Goal: Task Accomplishment & Management: Use online tool/utility

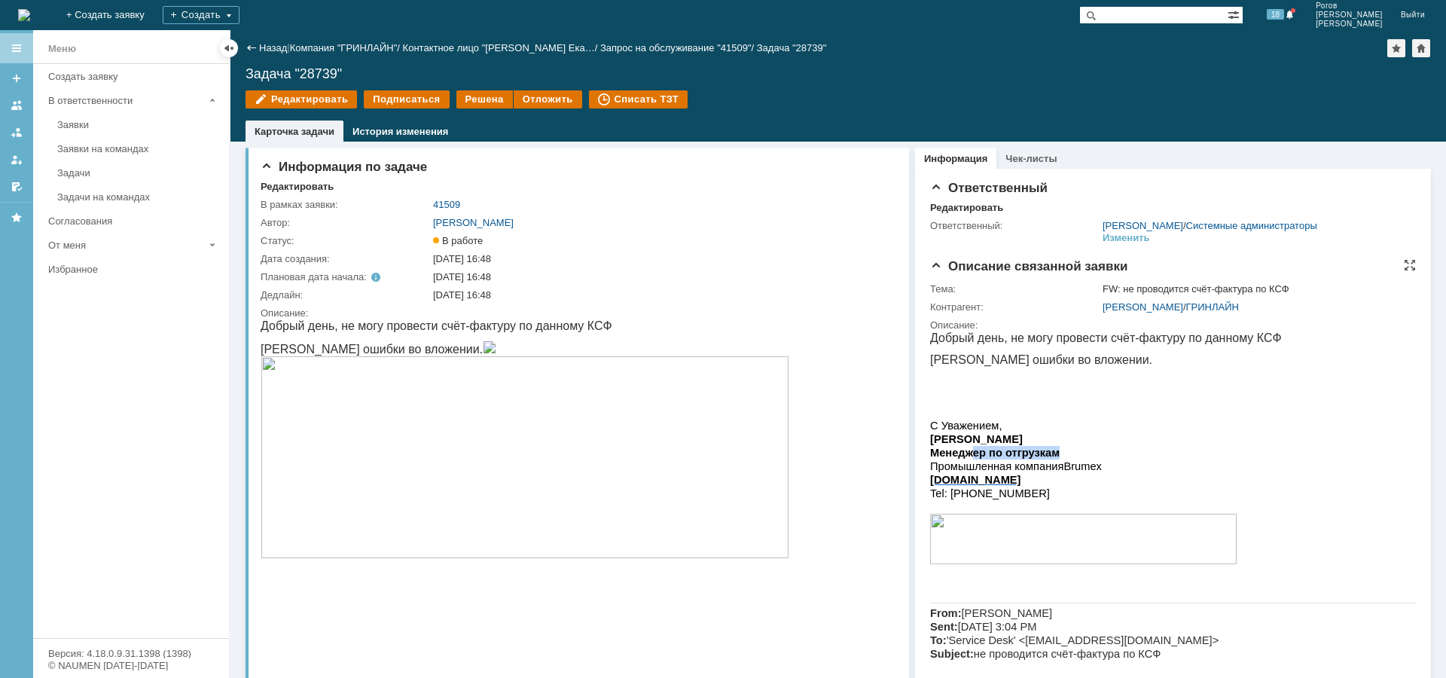
drag, startPoint x: 971, startPoint y: 455, endPoint x: 1047, endPoint y: 453, distance: 76.1
click at [1047, 453] on span "Менеджер по отгрузкам" at bounding box center [995, 453] width 130 height 12
click at [1161, 480] on p "[DOMAIN_NAME]" at bounding box center [1173, 480] width 486 height 14
click at [522, 520] on img at bounding box center [525, 457] width 529 height 202
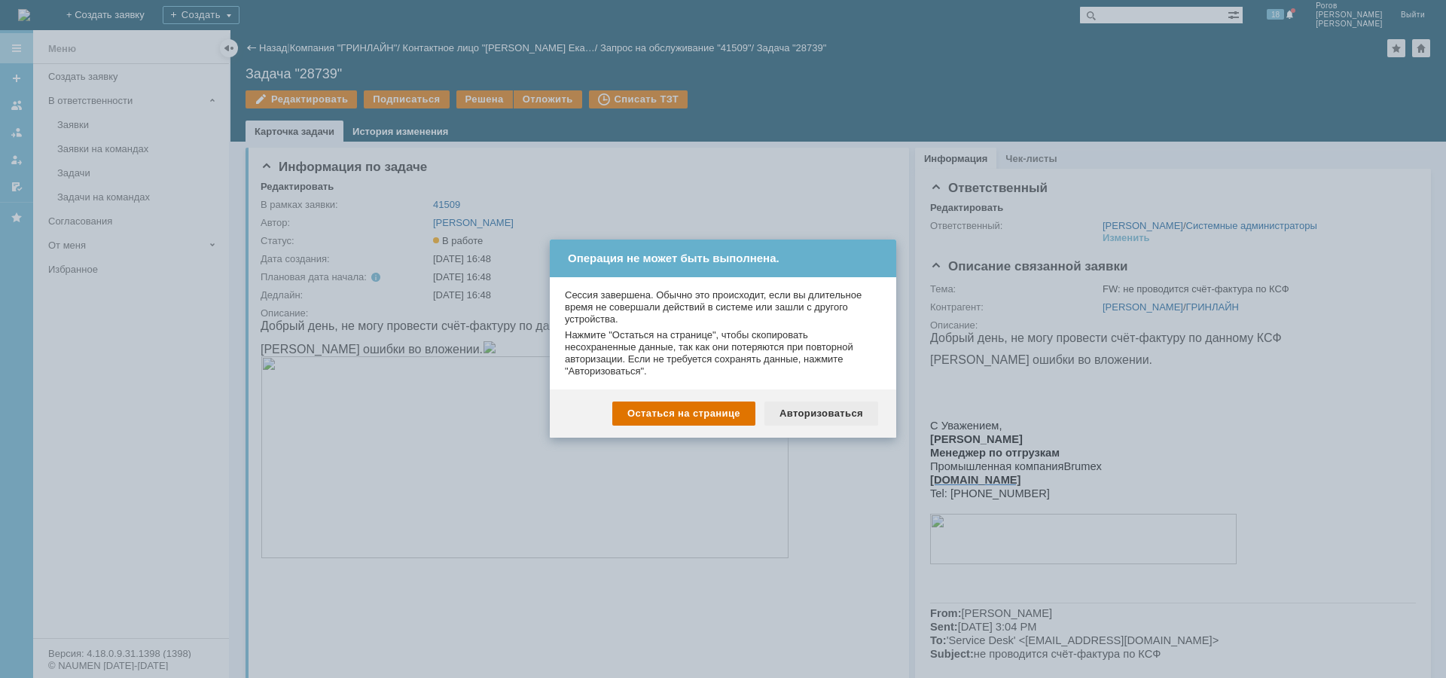
click at [816, 418] on div "Авторизоваться" at bounding box center [821, 413] width 114 height 24
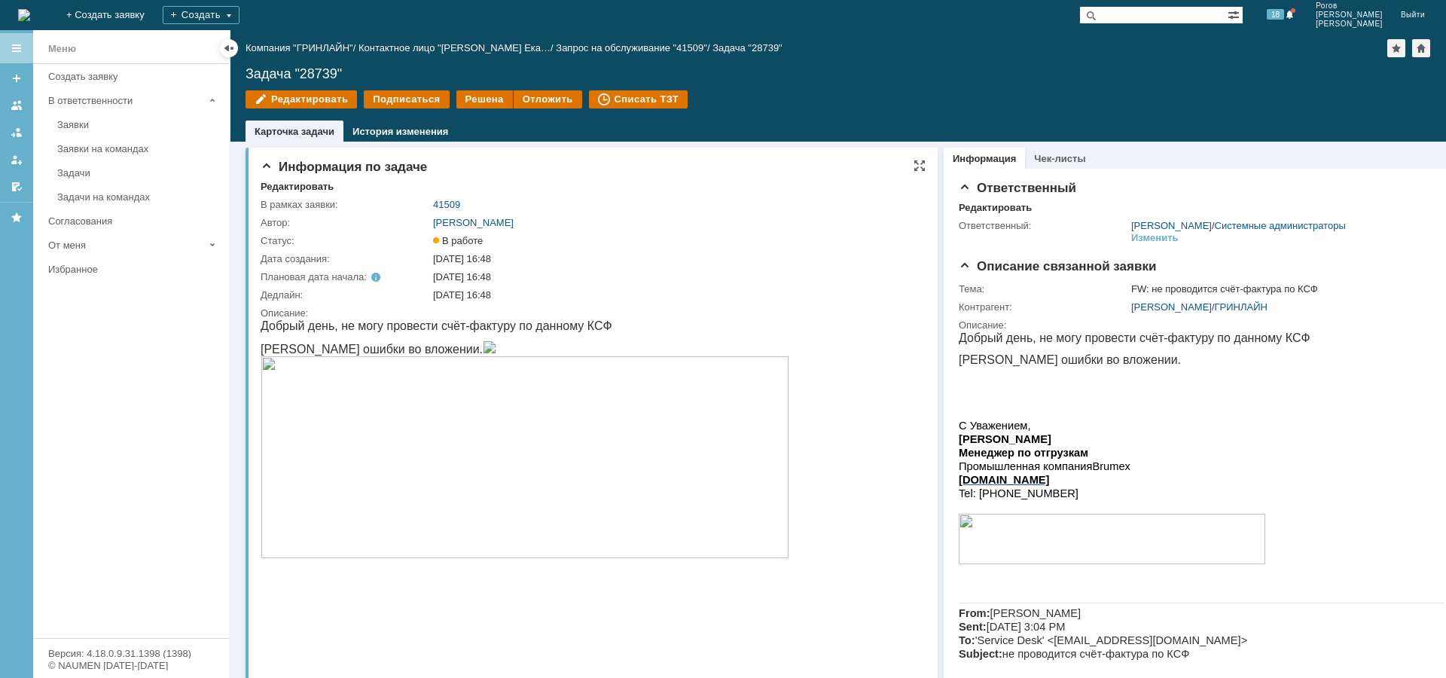
scroll to position [75, 0]
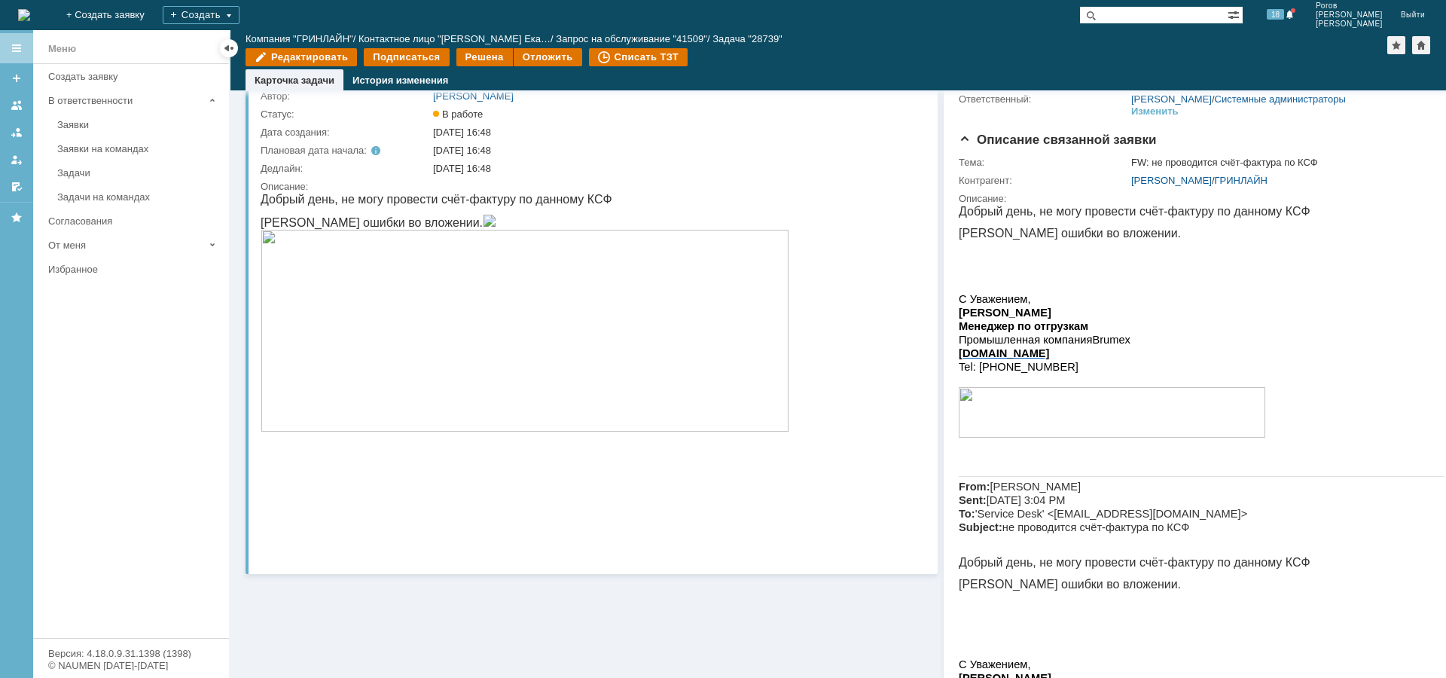
click at [407, 430] on img at bounding box center [525, 331] width 529 height 202
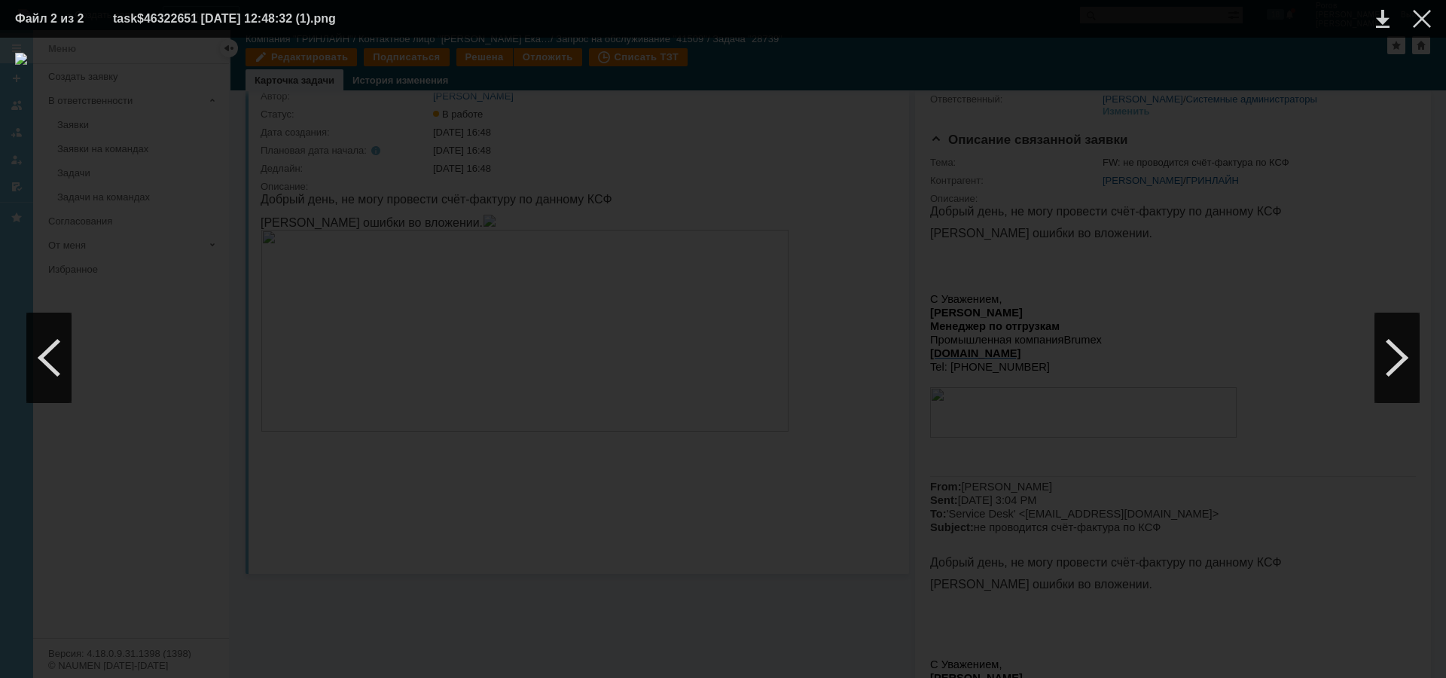
click at [800, 41] on div "ИНФОРМАЦИЯ О ФАЙЛЕ" at bounding box center [723, 358] width 1446 height 640
click at [1416, 12] on div at bounding box center [1422, 19] width 18 height 18
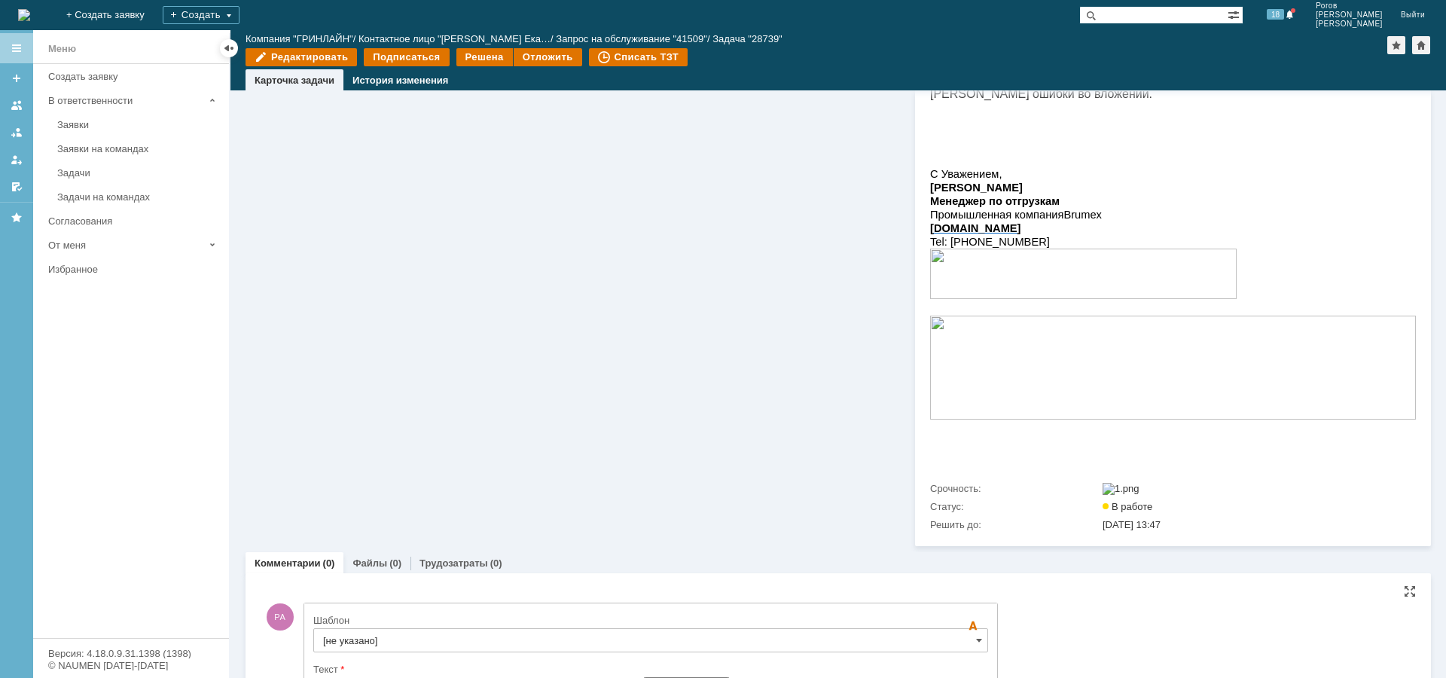
scroll to position [873, 0]
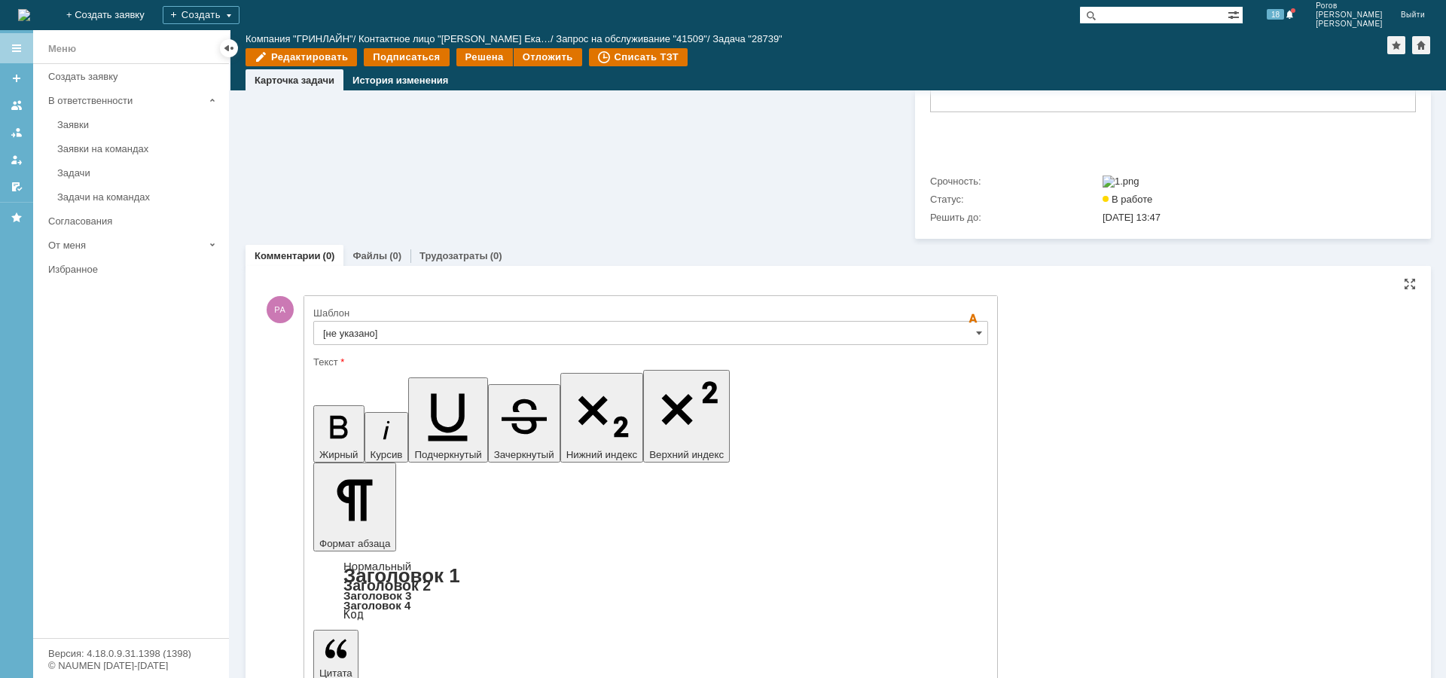
drag, startPoint x: 566, startPoint y: 4444, endPoint x: 697, endPoint y: 4451, distance: 132.0
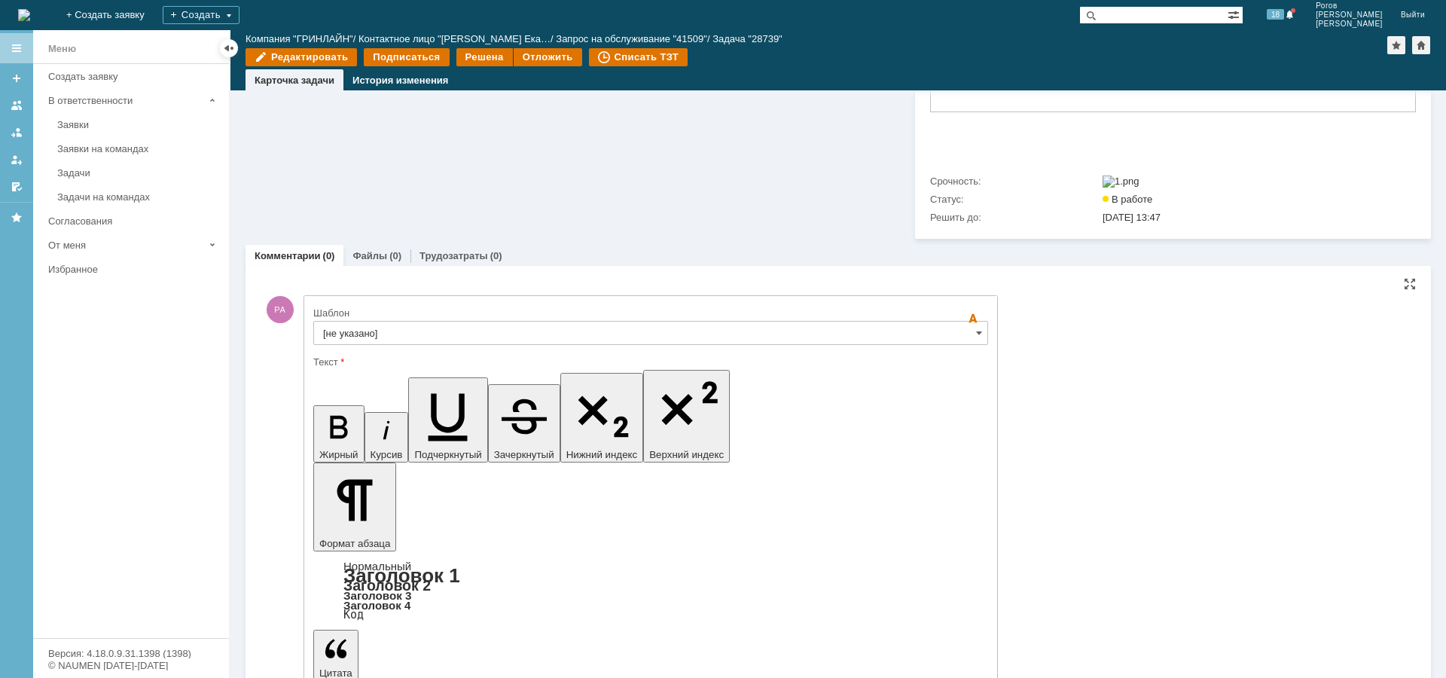
scroll to position [9505, 0]
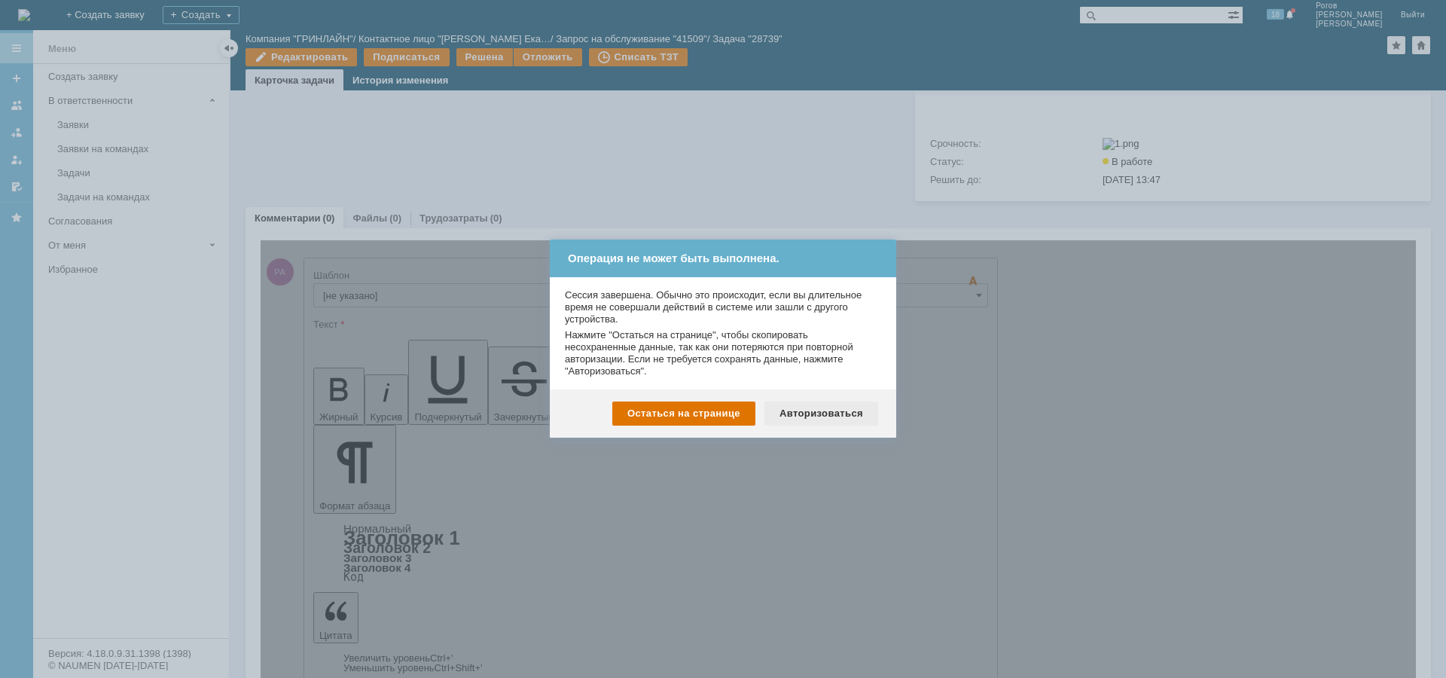
click at [817, 417] on div "Авторизоваться" at bounding box center [821, 413] width 114 height 24
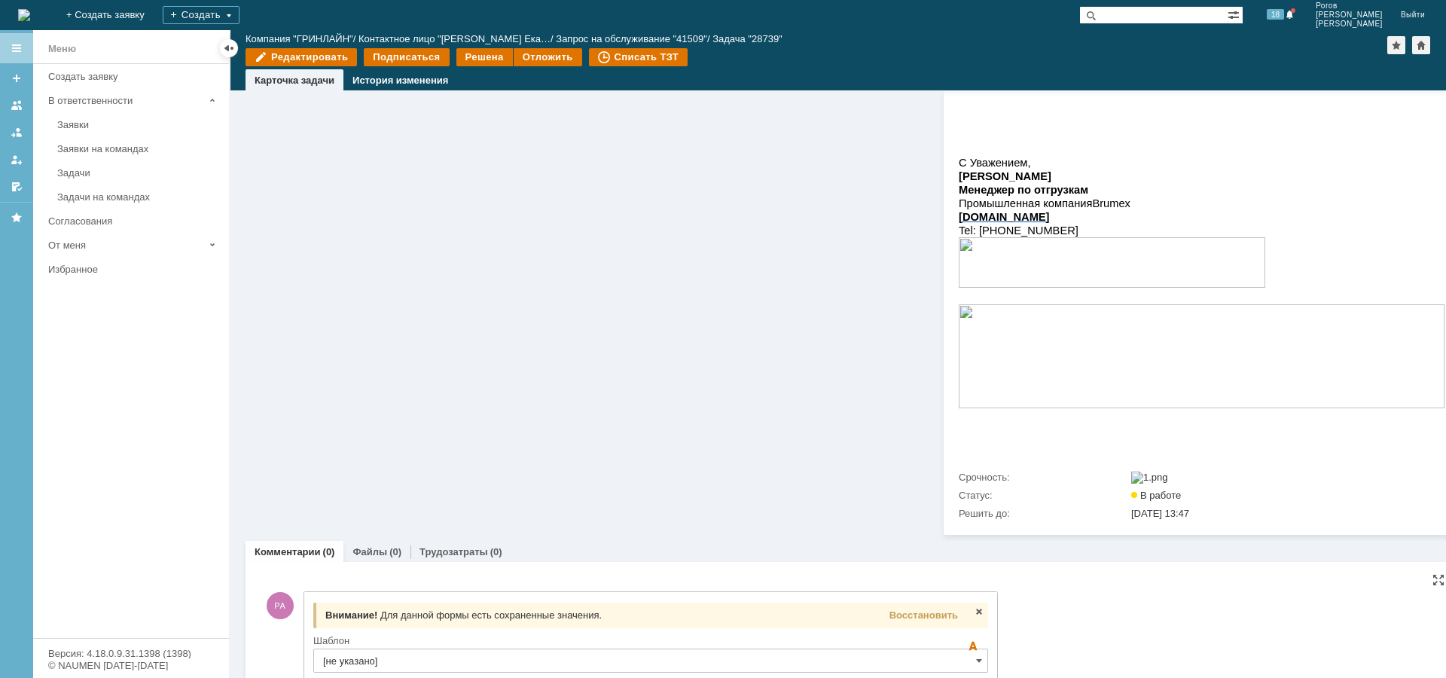
scroll to position [916, 0]
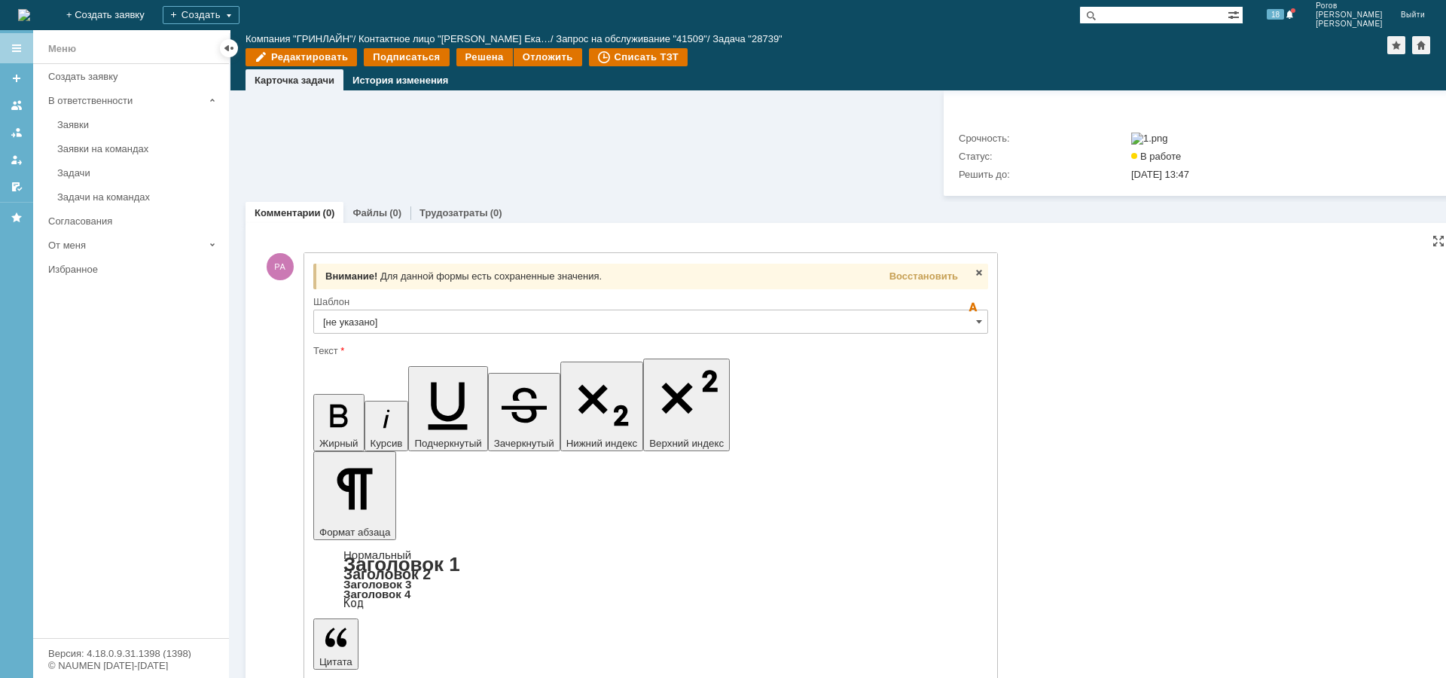
click at [935, 282] on span "Восстановить" at bounding box center [923, 275] width 69 height 11
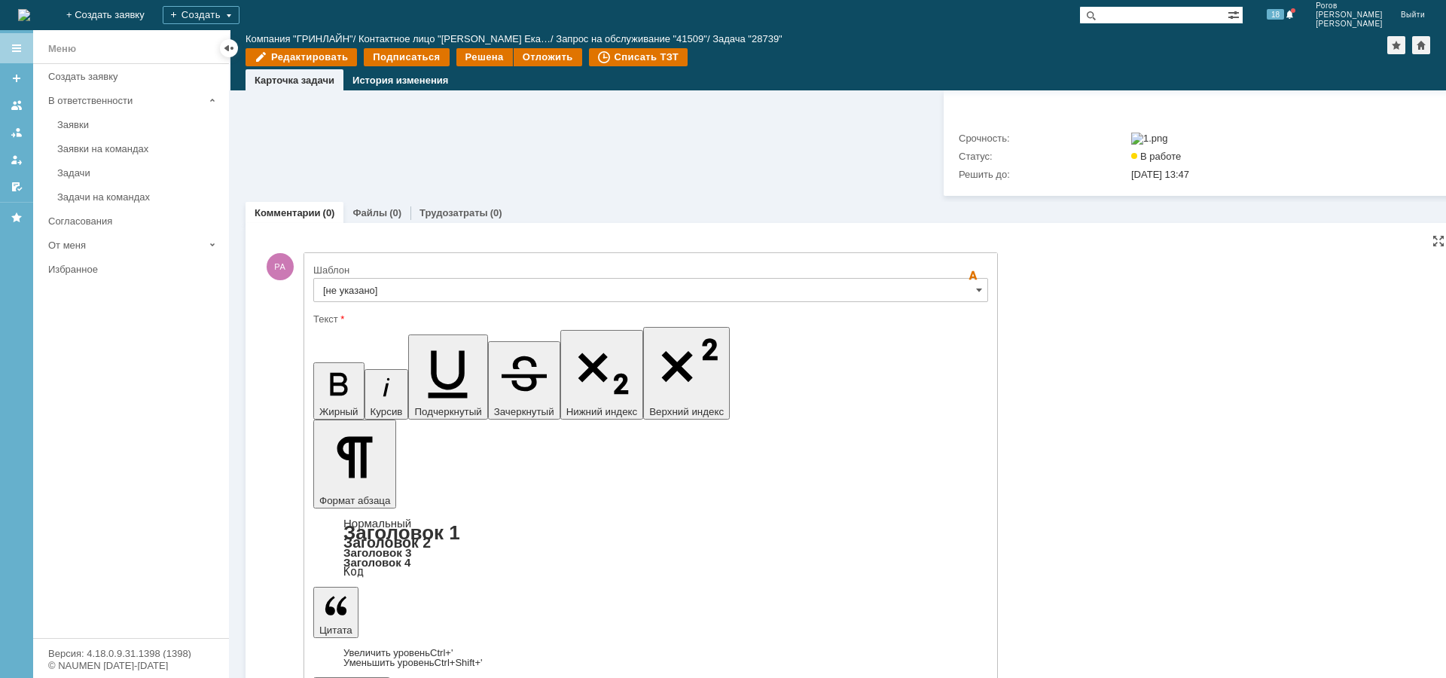
scroll to position [922, 0]
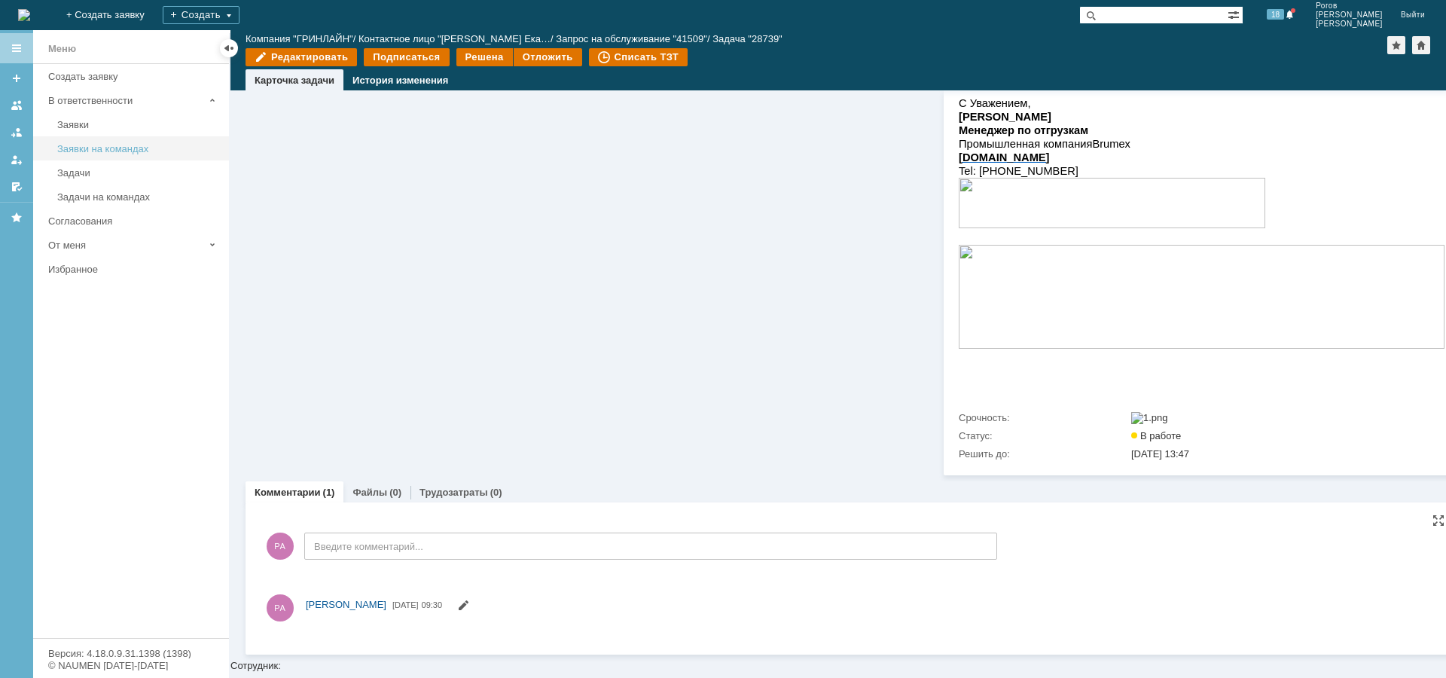
scroll to position [743, 0]
